Goal: Task Accomplishment & Management: Manage account settings

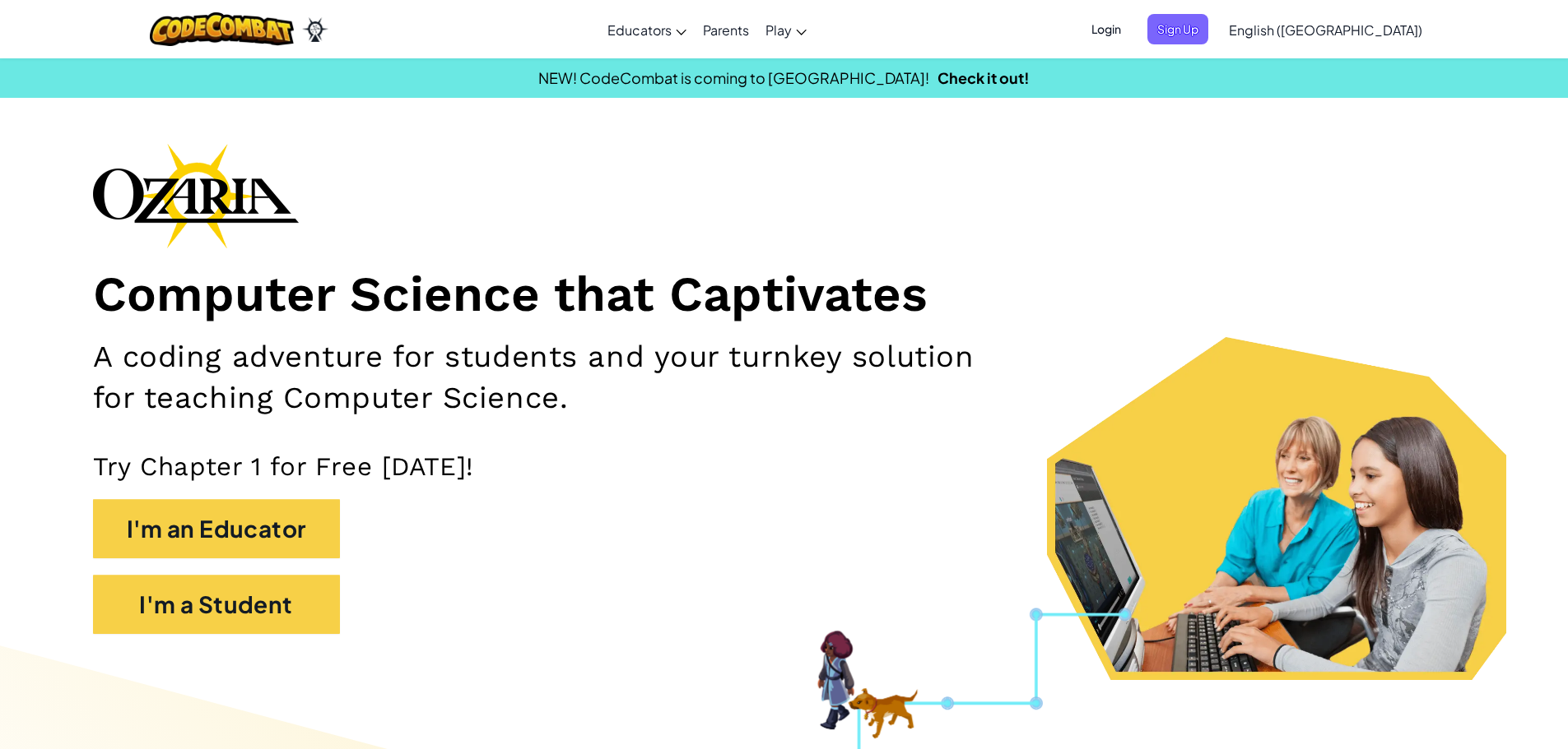
click at [1130, 28] on span "Login" at bounding box center [1106, 28] width 50 height 30
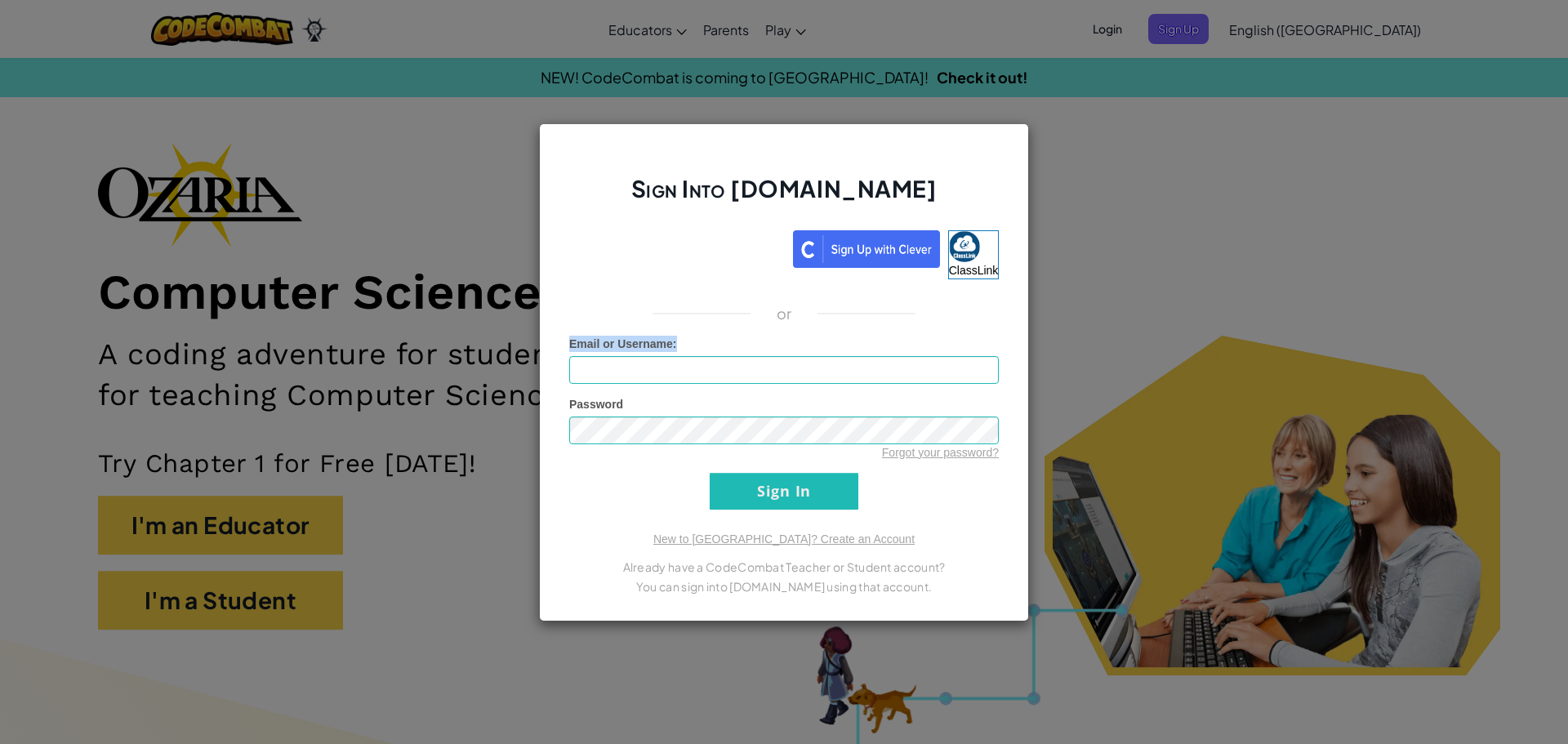
click at [1555, 314] on div "Sign Into [DOMAIN_NAME] ClassLink or Unknown Error Email or Username : Password…" at bounding box center [784, 372] width 1568 height 744
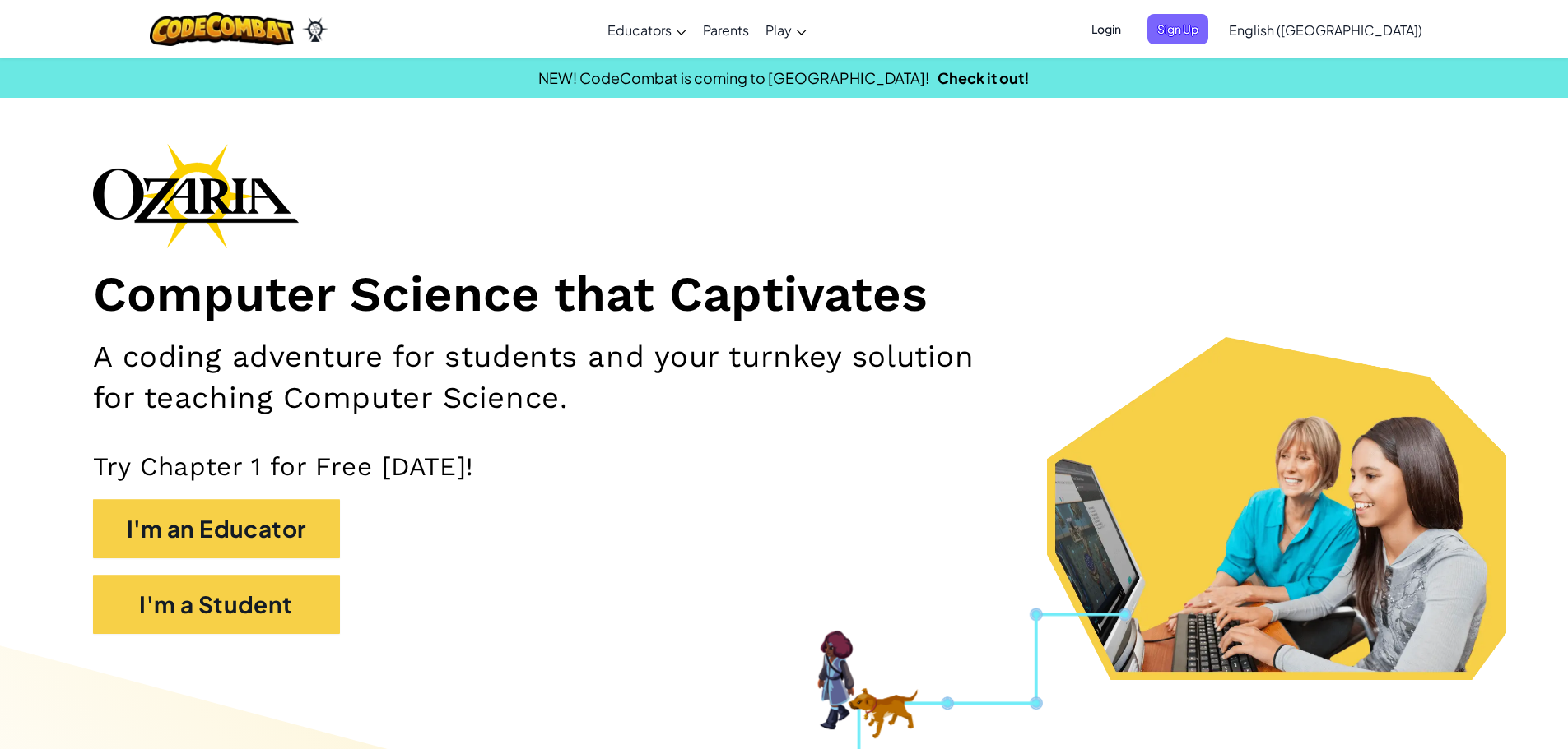
click at [1130, 21] on span "Login" at bounding box center [1106, 28] width 50 height 30
